Goal: Navigation & Orientation: Understand site structure

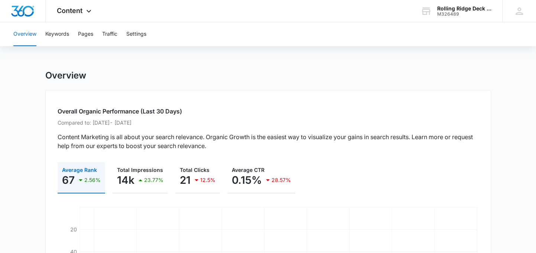
click at [30, 36] on button "Overview" at bounding box center [24, 34] width 23 height 24
click at [89, 11] on icon at bounding box center [88, 13] width 9 height 9
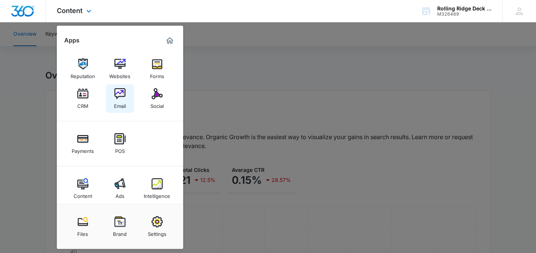
scroll to position [7, 0]
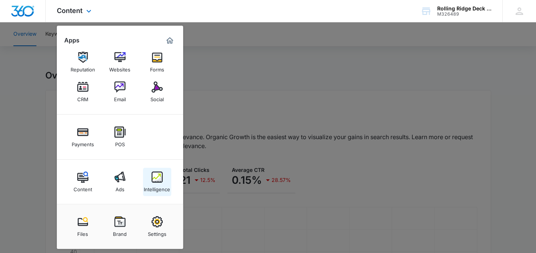
click at [157, 180] on img at bounding box center [157, 176] width 11 height 11
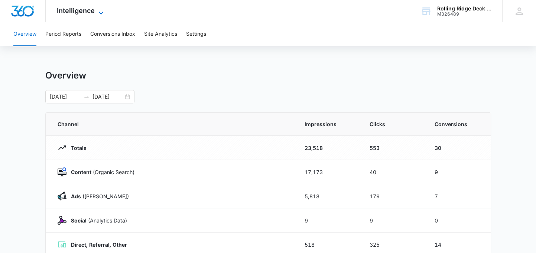
click at [76, 10] on span "Intelligence" at bounding box center [76, 11] width 38 height 8
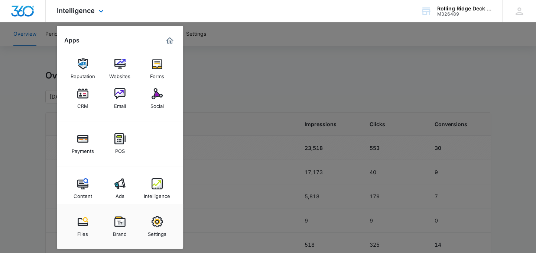
scroll to position [7, 0]
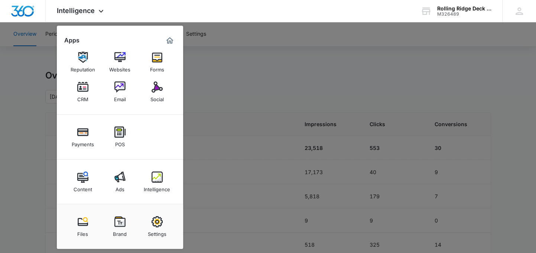
click at [219, 94] on div at bounding box center [268, 126] width 536 height 253
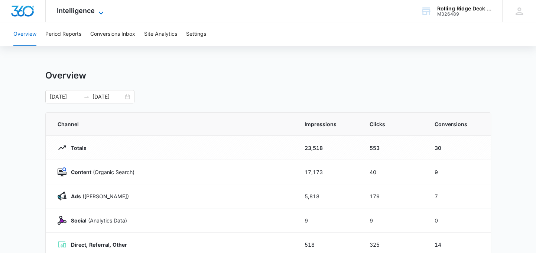
click at [101, 10] on icon at bounding box center [101, 13] width 9 height 9
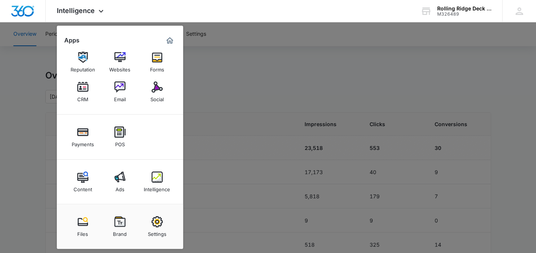
click at [237, 95] on div at bounding box center [268, 126] width 536 height 253
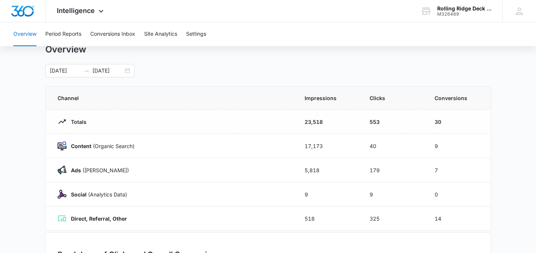
scroll to position [0, 0]
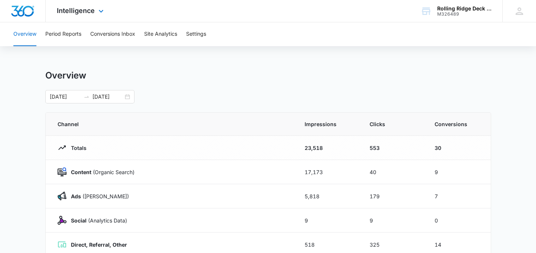
click at [18, 13] on img "Dashboard" at bounding box center [23, 11] width 24 height 11
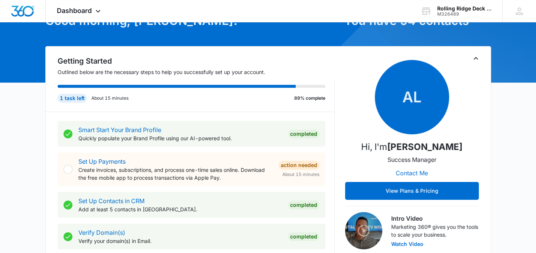
scroll to position [19, 0]
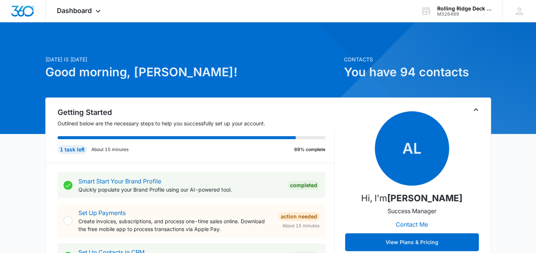
click at [227, 78] on h1 "Good morning, [PERSON_NAME]!" at bounding box center [192, 72] width 294 height 18
click at [215, 56] on p "[DATE] is [DATE]" at bounding box center [192, 59] width 294 height 8
